Goal: Find specific page/section: Find specific page/section

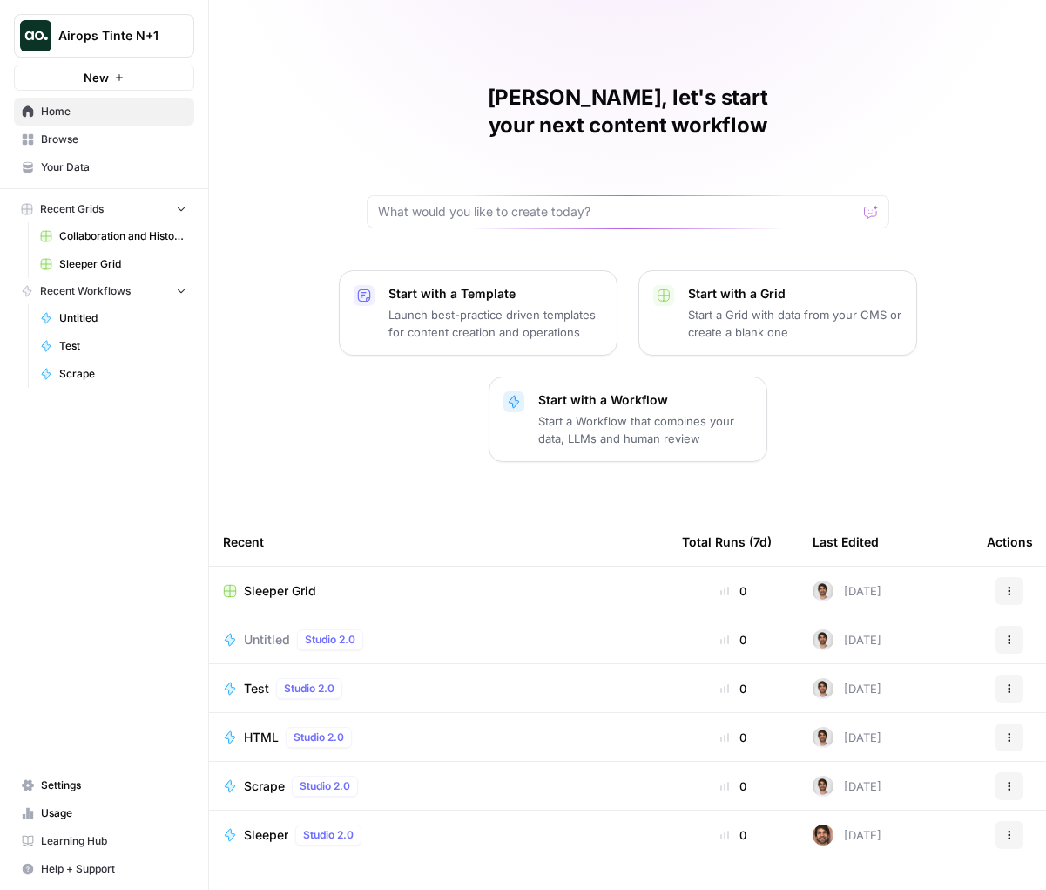
click at [769, 21] on div "[PERSON_NAME], let's start your next content workflow Start with a Template Lau…" at bounding box center [627, 468] width 837 height 936
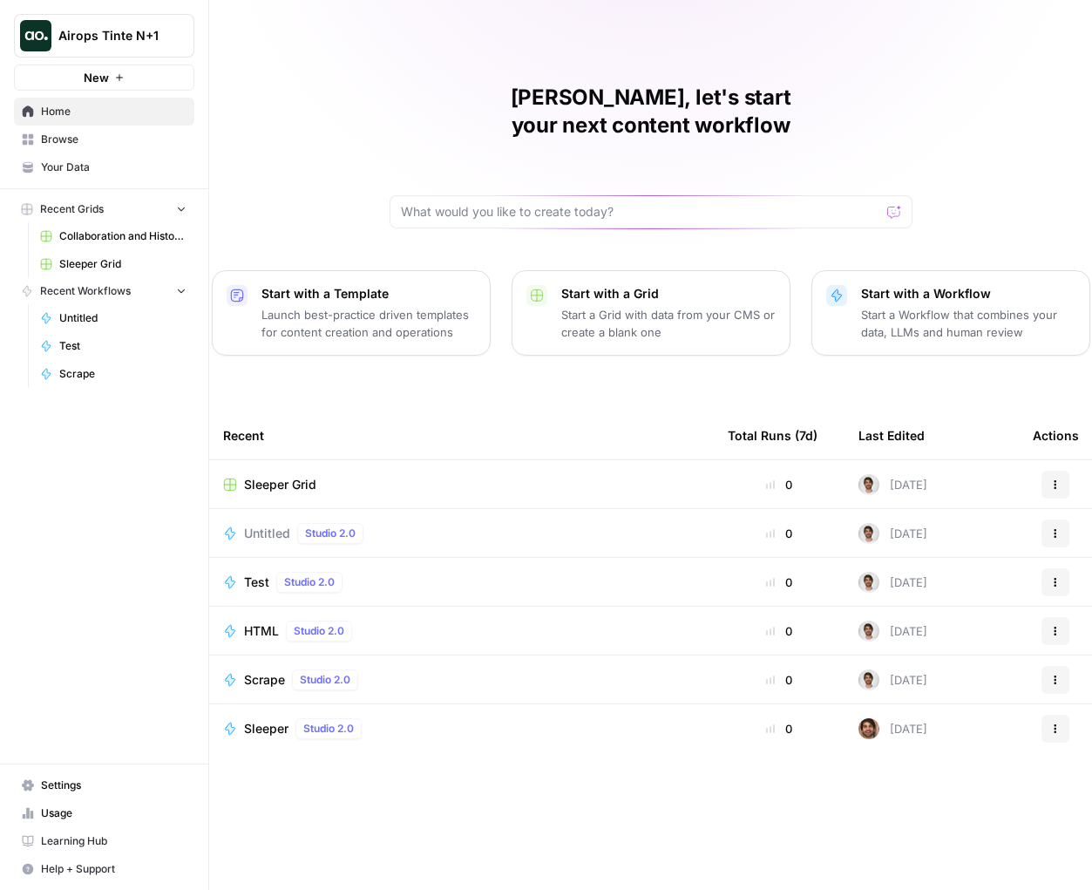
click at [163, 43] on span "Airops Tinte N+1" at bounding box center [110, 35] width 105 height 17
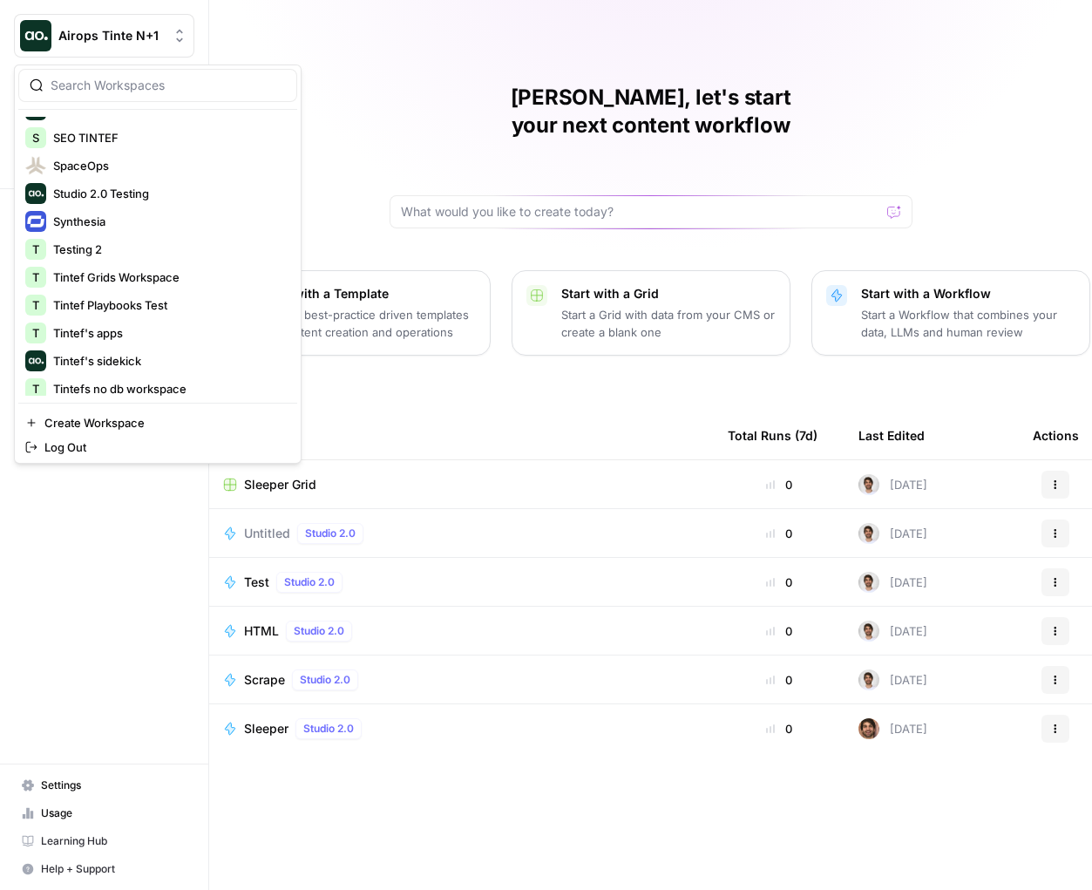
scroll to position [650, 0]
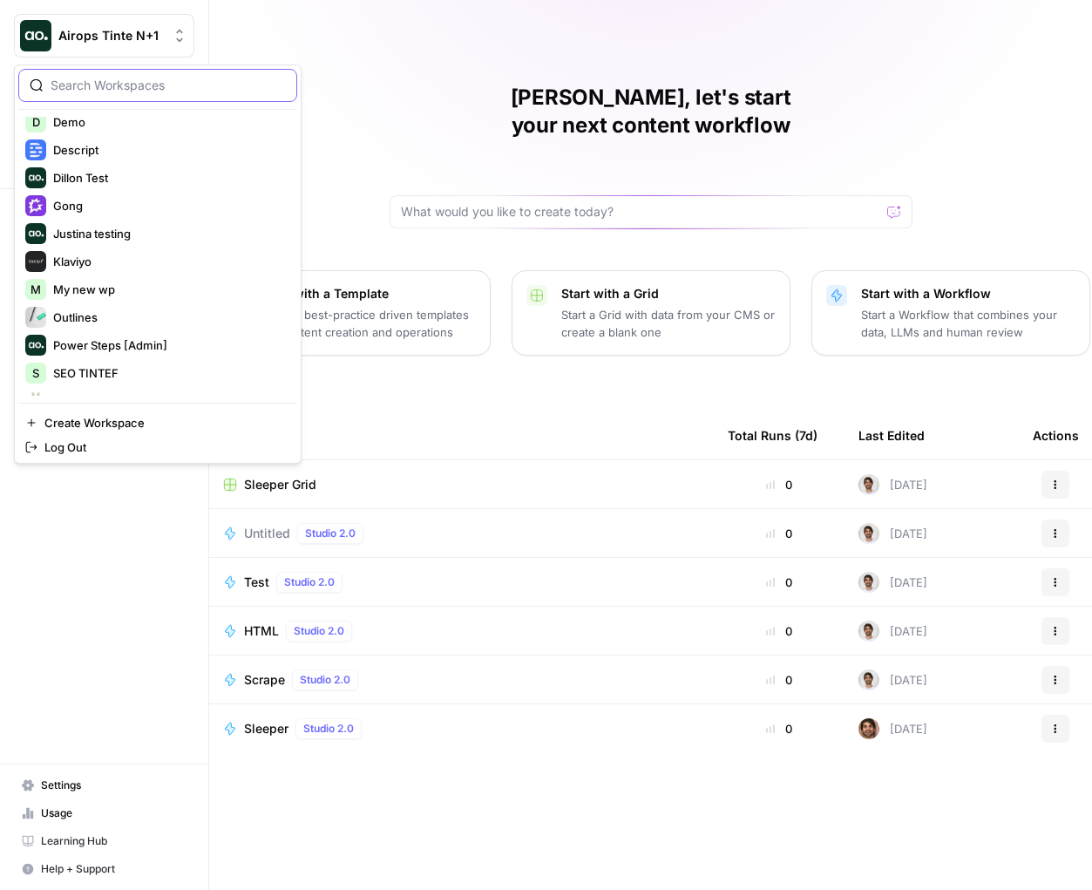
click at [140, 90] on input "search" at bounding box center [168, 85] width 235 height 17
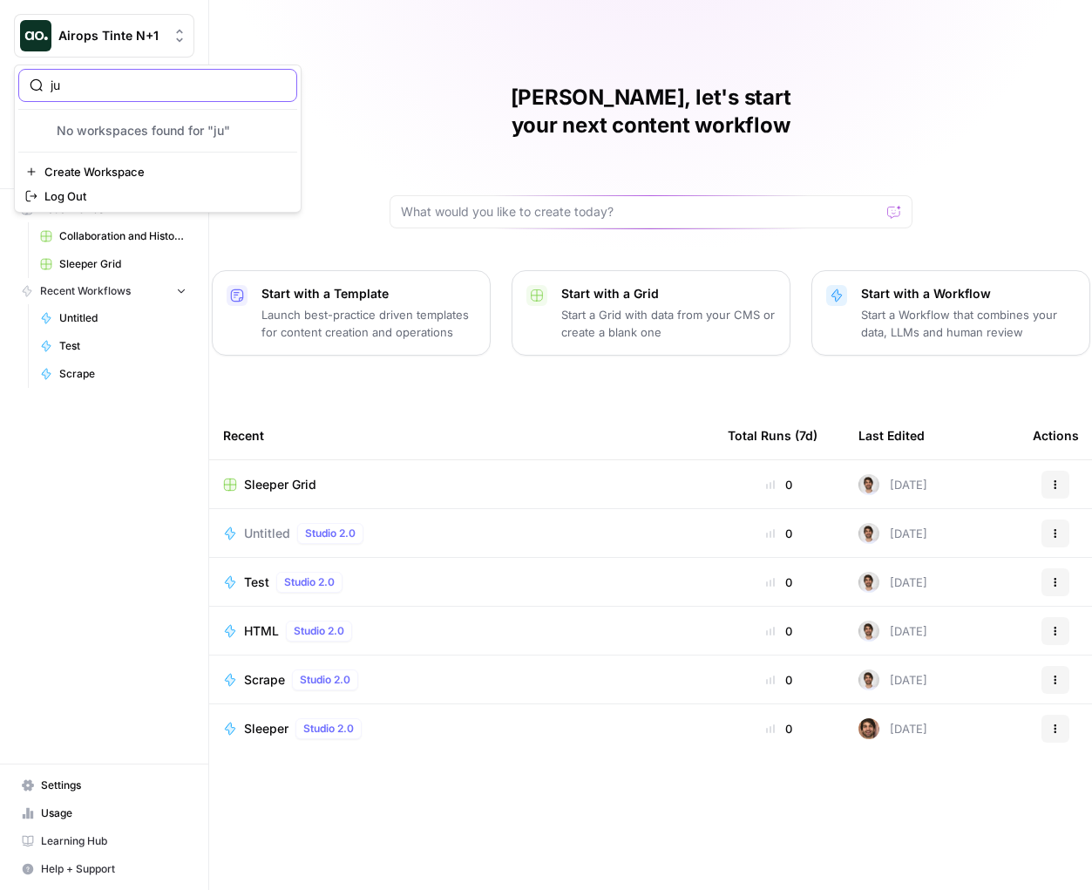
type input "j"
type input "1m"
click at [139, 132] on span "1ma" at bounding box center [168, 130] width 230 height 17
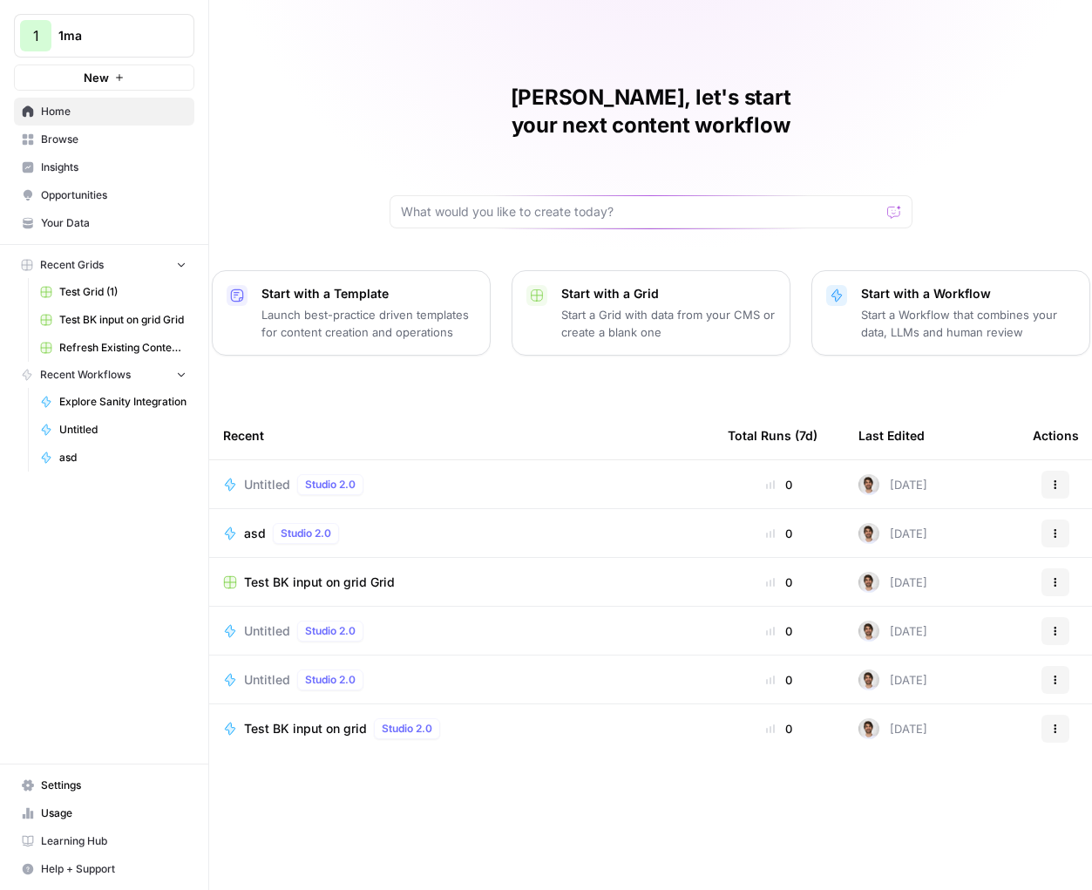
click at [127, 349] on span "Refresh Existing Content (7)" at bounding box center [122, 348] width 127 height 16
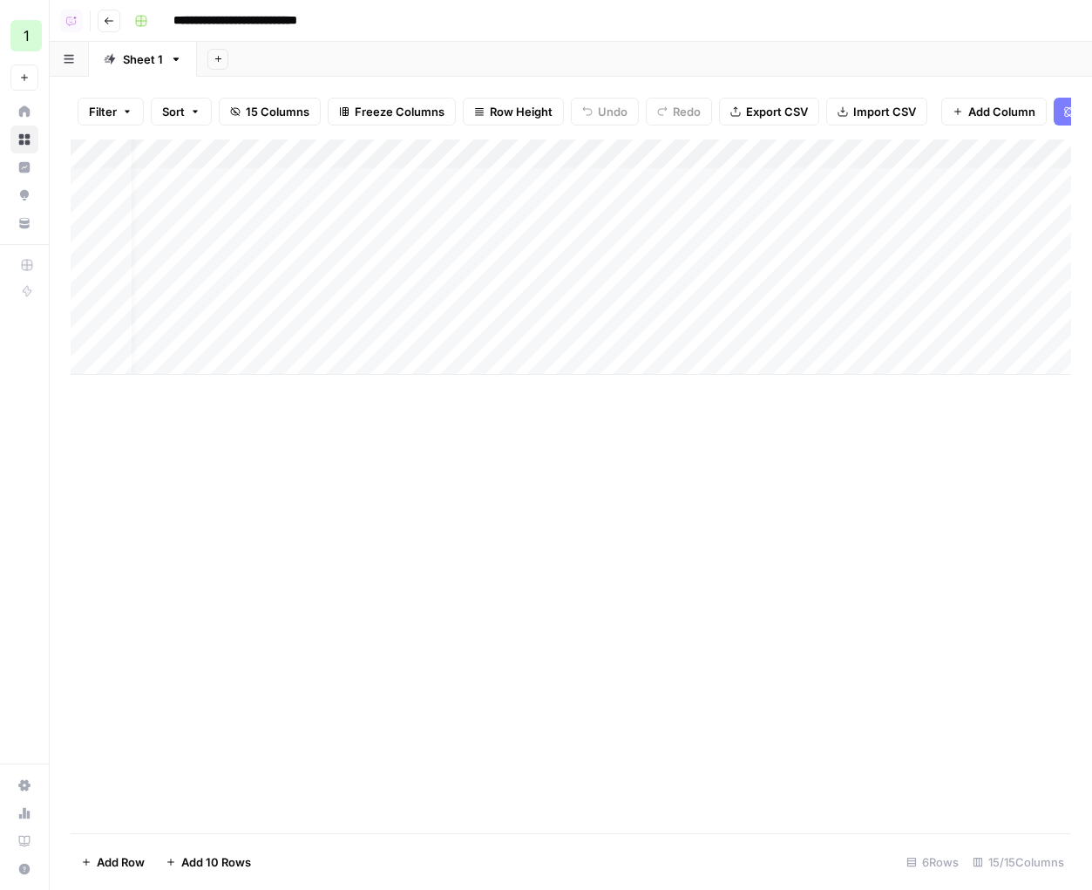
scroll to position [0, 26]
click at [369, 156] on div "Add Column" at bounding box center [571, 256] width 1000 height 235
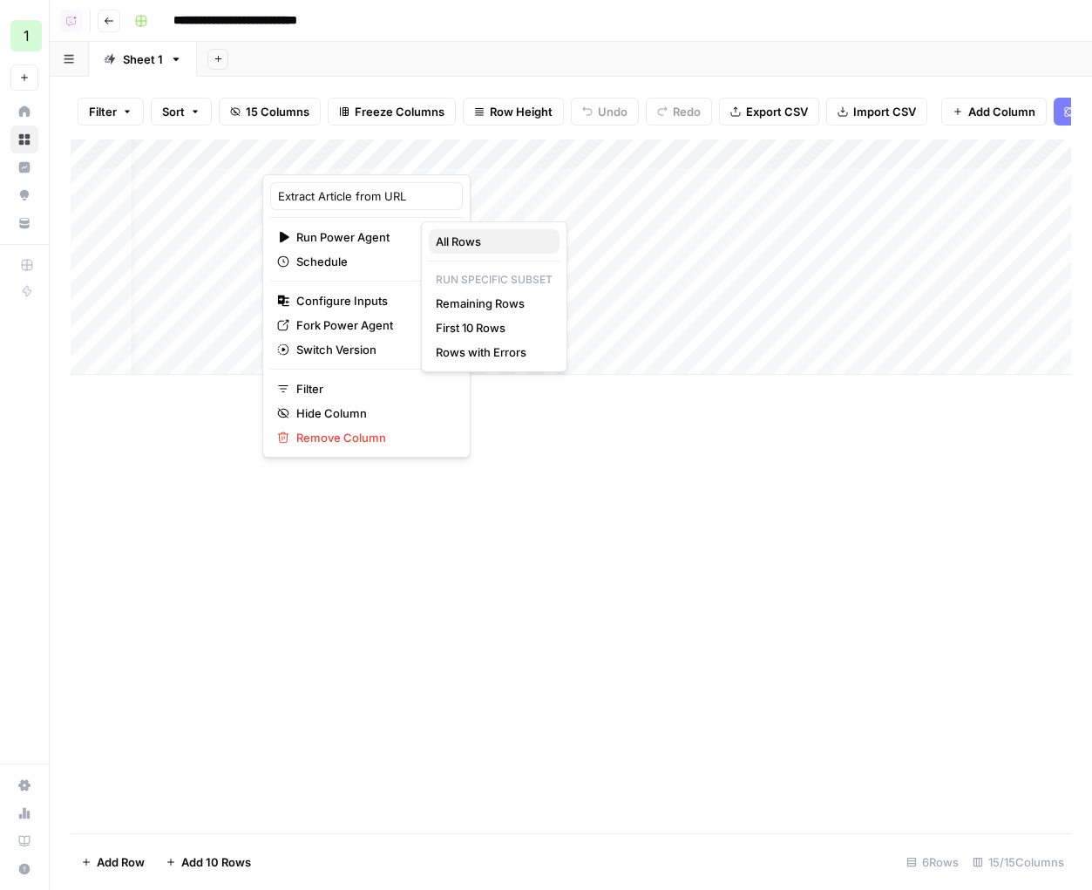
click at [447, 239] on span "All Rows" at bounding box center [491, 241] width 110 height 17
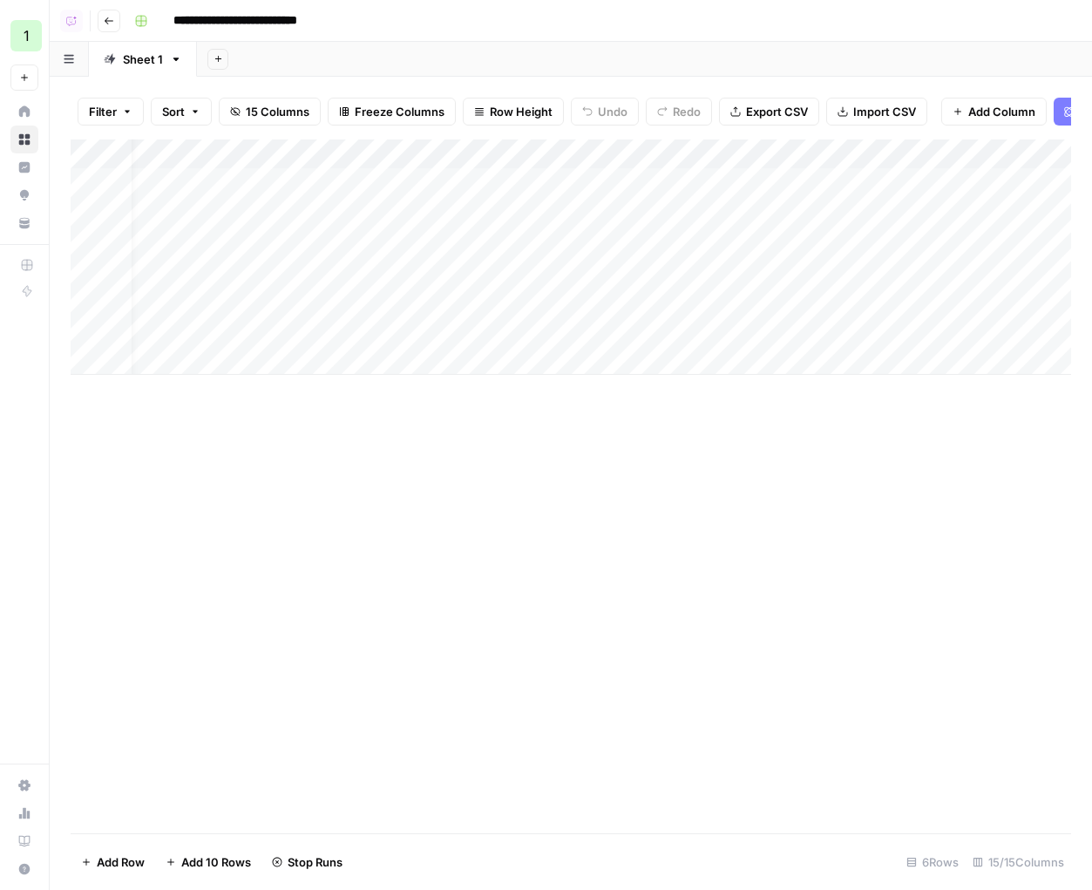
click at [400, 149] on div "Add Column" at bounding box center [571, 256] width 1000 height 235
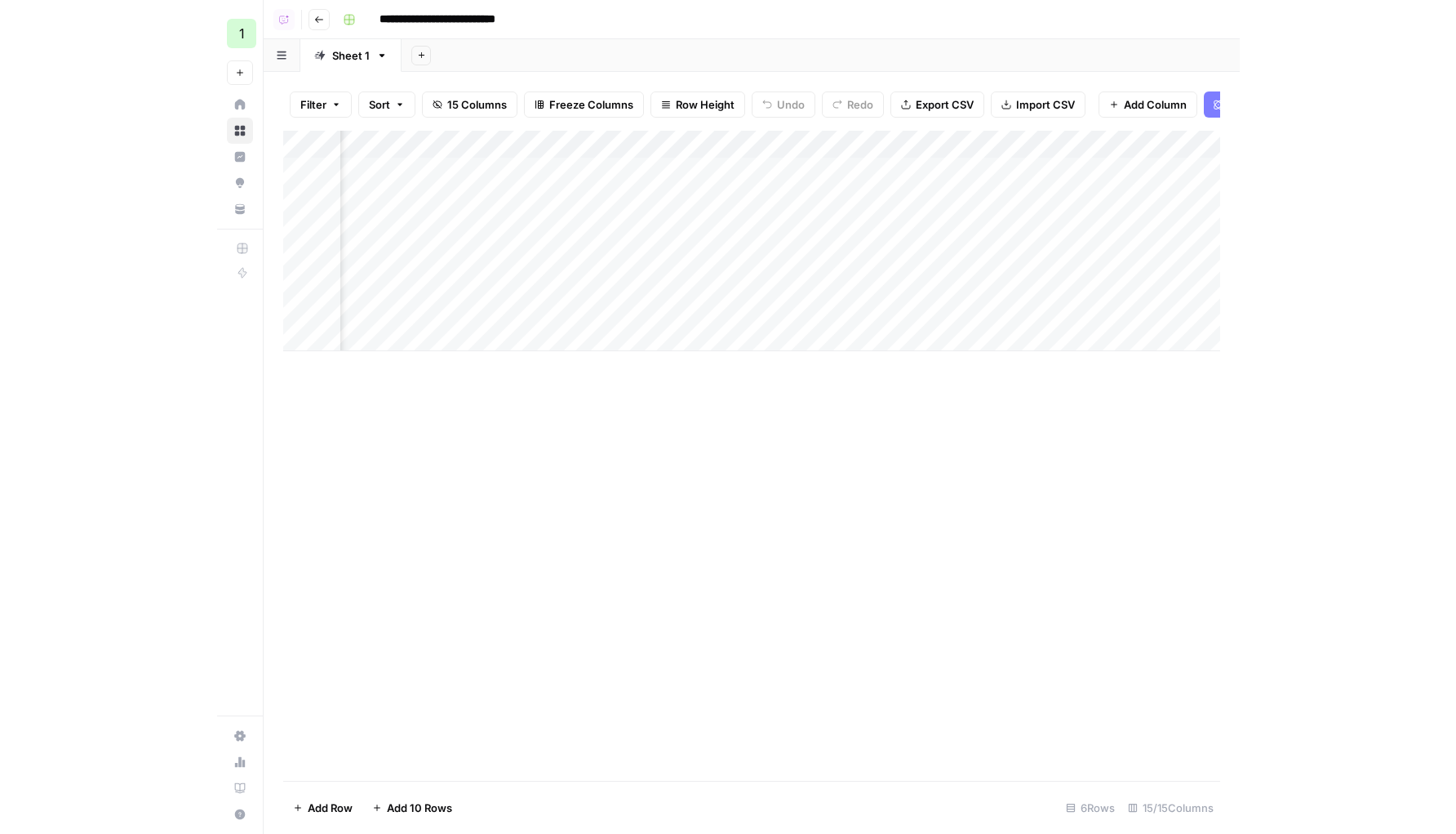
scroll to position [0, 0]
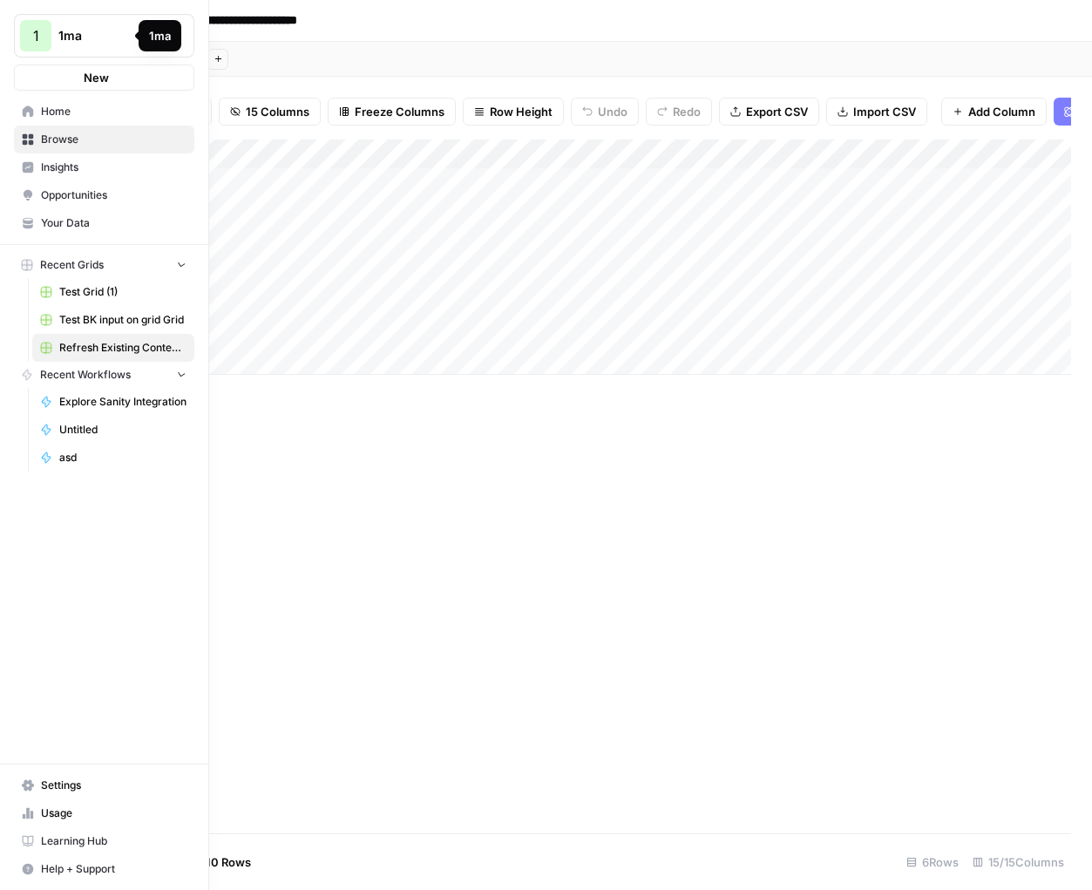
click at [27, 138] on icon at bounding box center [28, 139] width 12 height 12
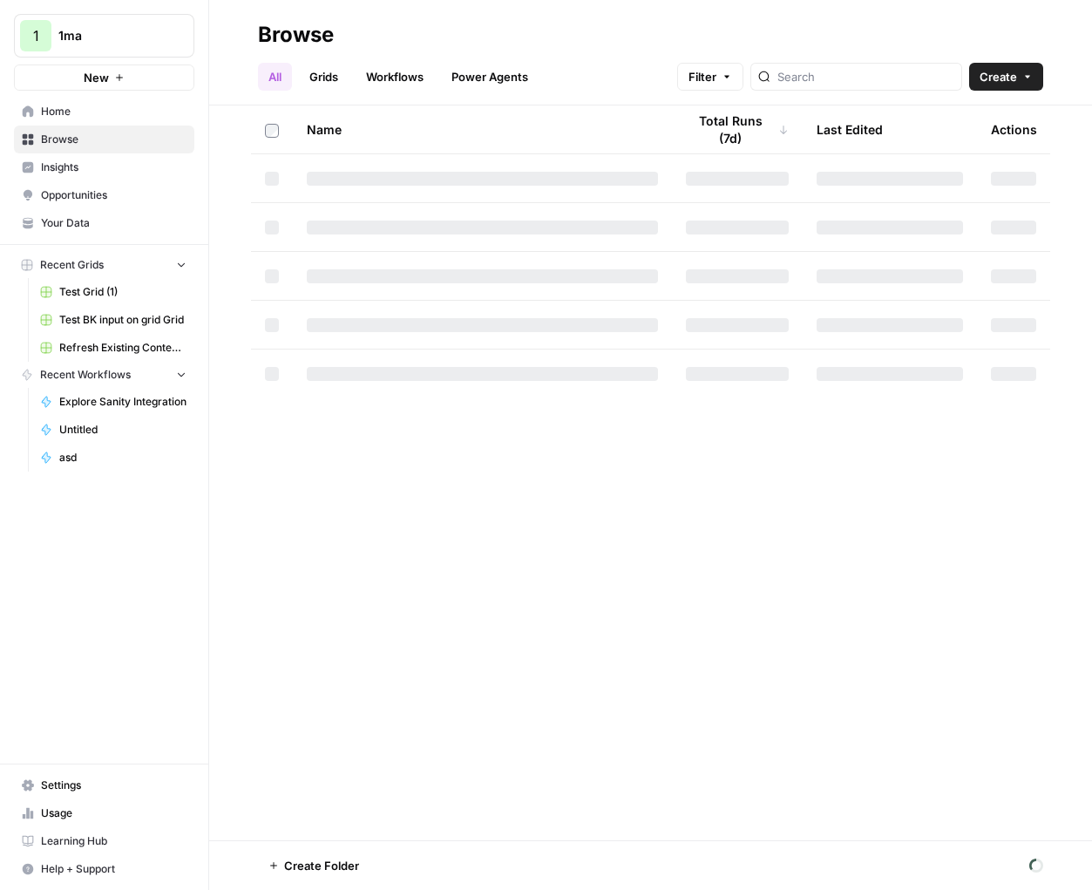
click at [342, 84] on link "Grids" at bounding box center [324, 77] width 50 height 28
click at [849, 82] on input "search" at bounding box center [865, 76] width 177 height 17
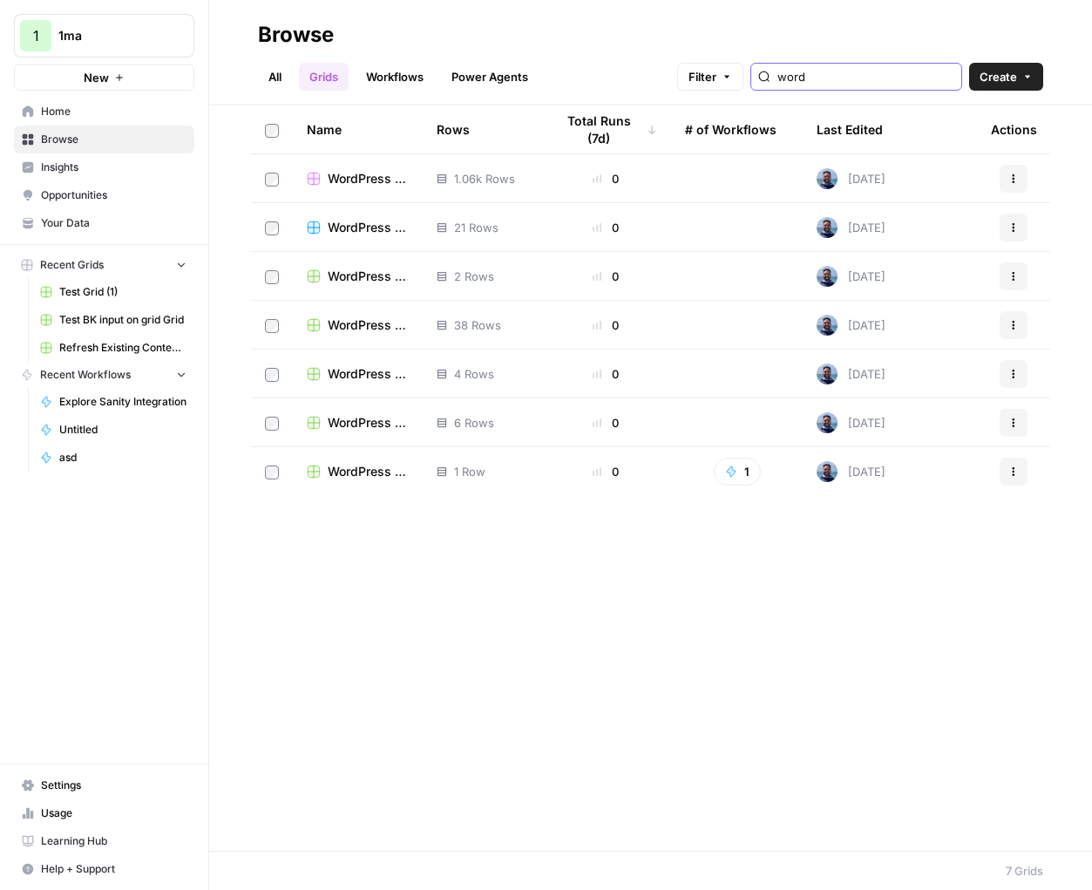
type input "word"
click at [353, 471] on span "WordPress - Posts" at bounding box center [368, 471] width 81 height 17
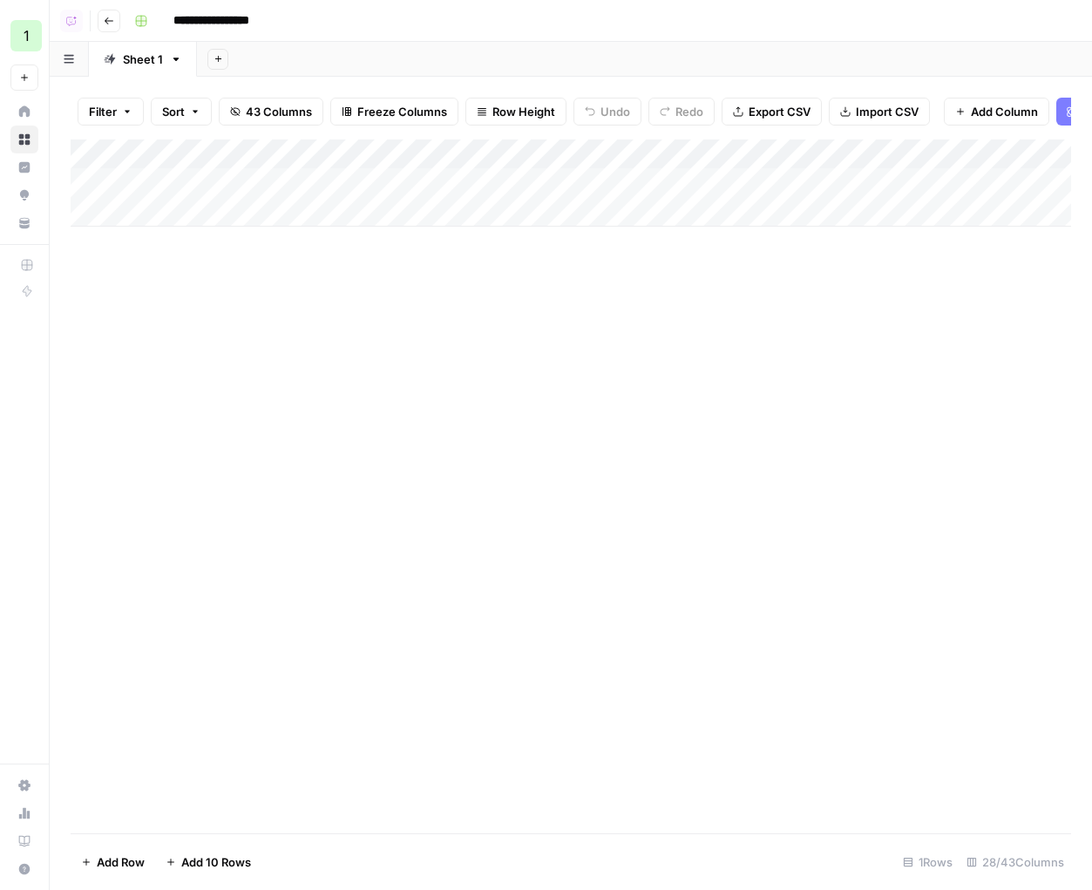
click at [263, 158] on div "Add Column" at bounding box center [571, 182] width 1000 height 87
click at [328, 237] on span "All Rows" at bounding box center [354, 241] width 110 height 17
click at [366, 303] on div "Add Column" at bounding box center [571, 486] width 1000 height 694
